Goal: Information Seeking & Learning: Learn about a topic

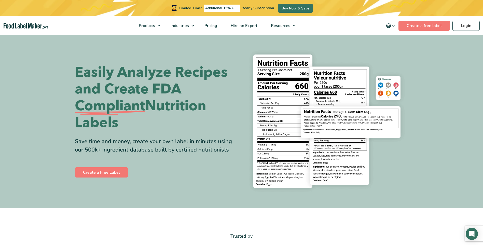
click at [215, 98] on h1 "Easily Analyze Recipes and Create FDA Compliant Nutrition Labels" at bounding box center [156, 97] width 163 height 67
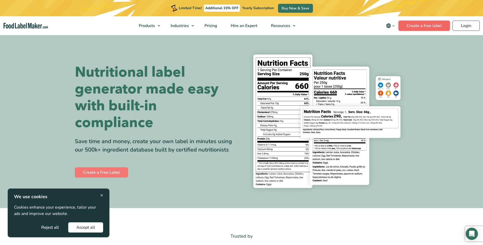
click at [427, 29] on link "Create a free label" at bounding box center [424, 26] width 51 height 10
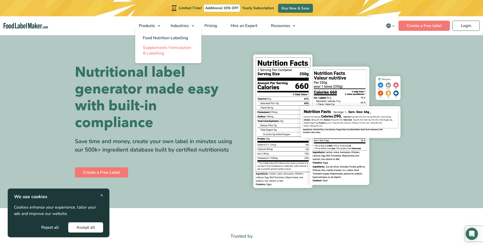
click at [166, 48] on span "Supplements Formulation & Labelling" at bounding box center [167, 50] width 48 height 11
